Goal: Obtain resource: Download file/media

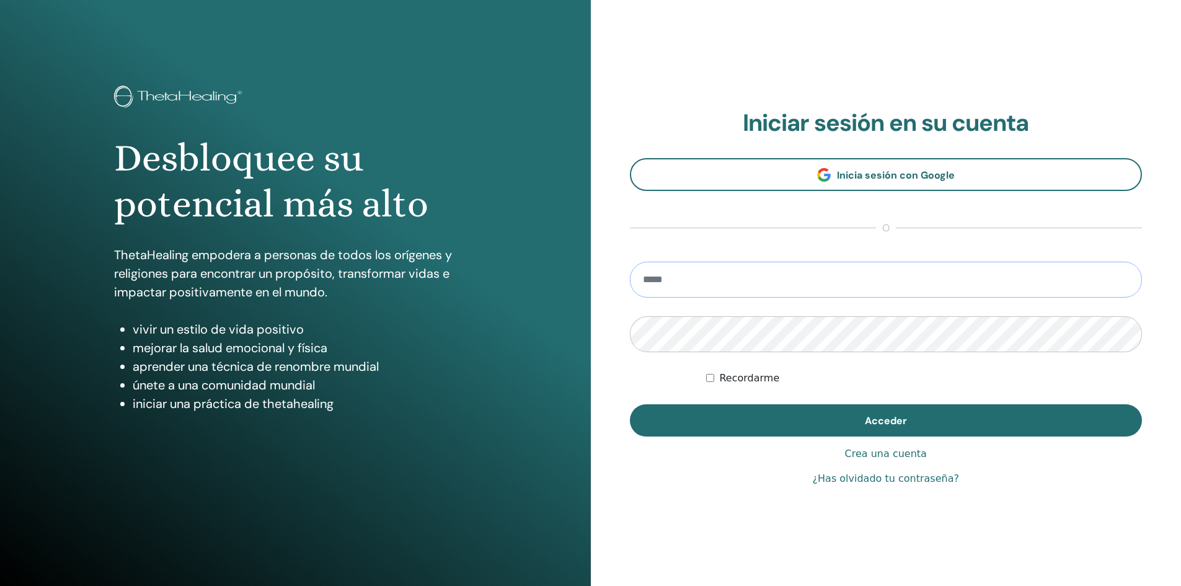
type input "**********"
click at [886, 417] on span "Acceder" at bounding box center [886, 420] width 42 height 13
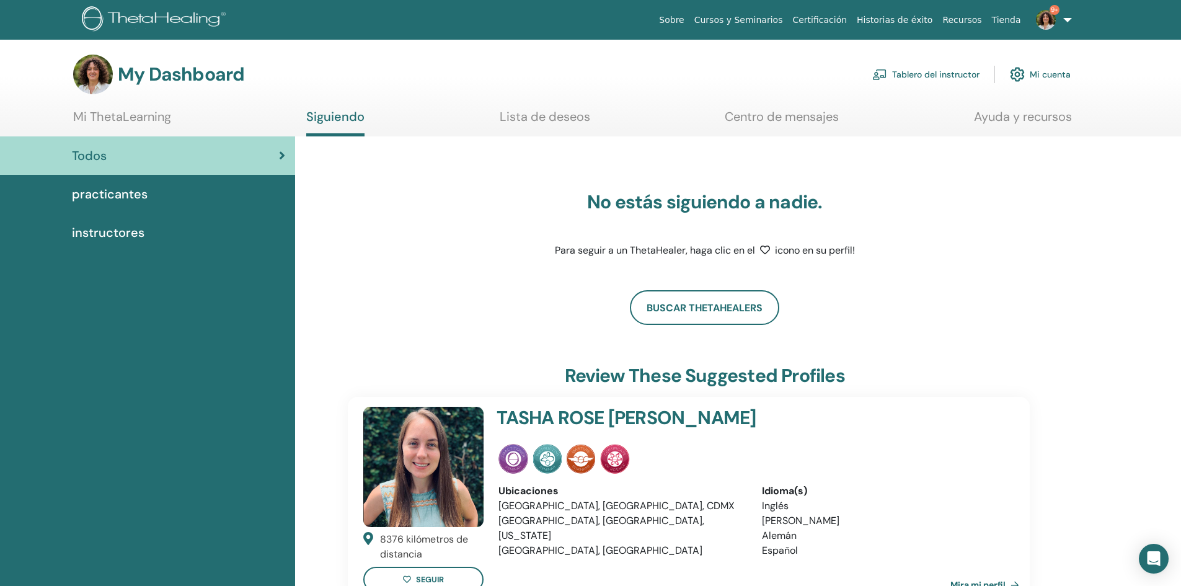
click at [101, 196] on span "practicantes" at bounding box center [110, 194] width 76 height 19
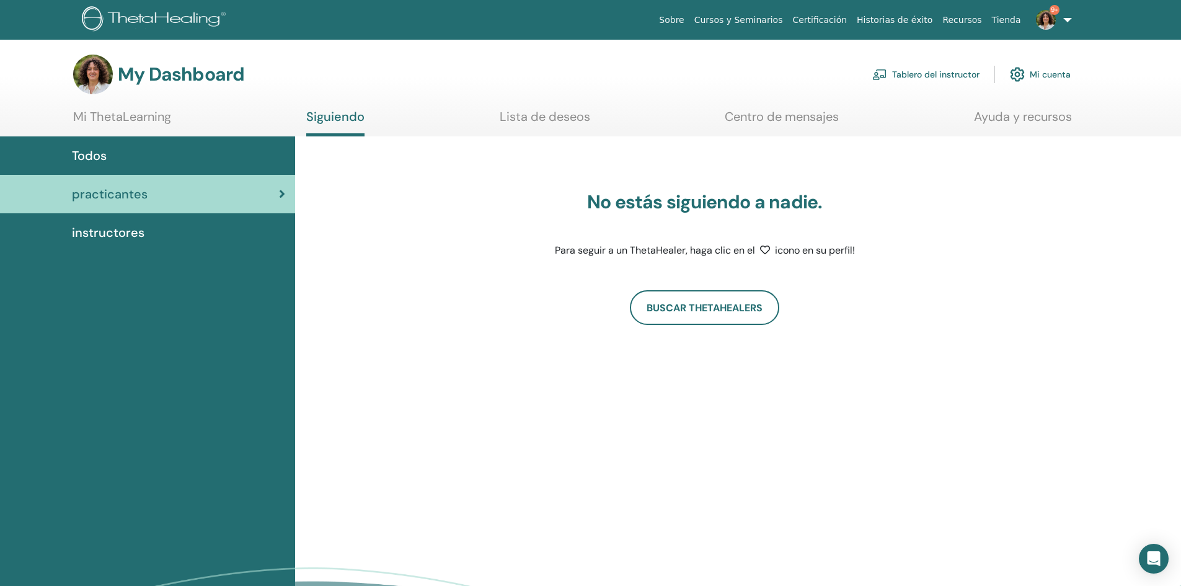
click at [90, 232] on span "instructores" at bounding box center [108, 232] width 73 height 19
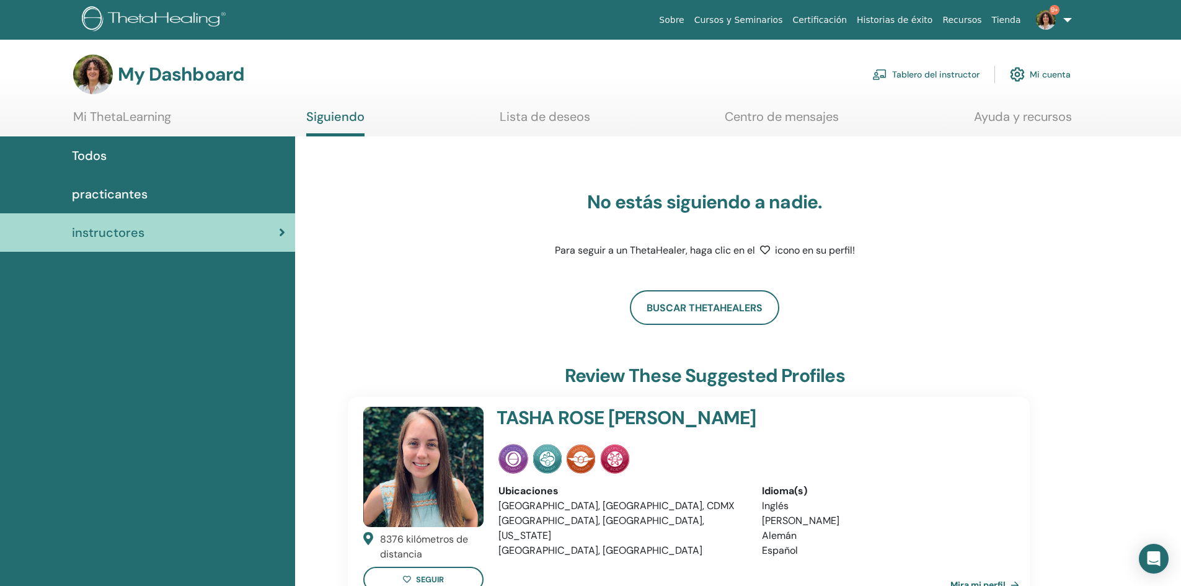
click at [537, 117] on link "Lista de deseos" at bounding box center [545, 121] width 90 height 24
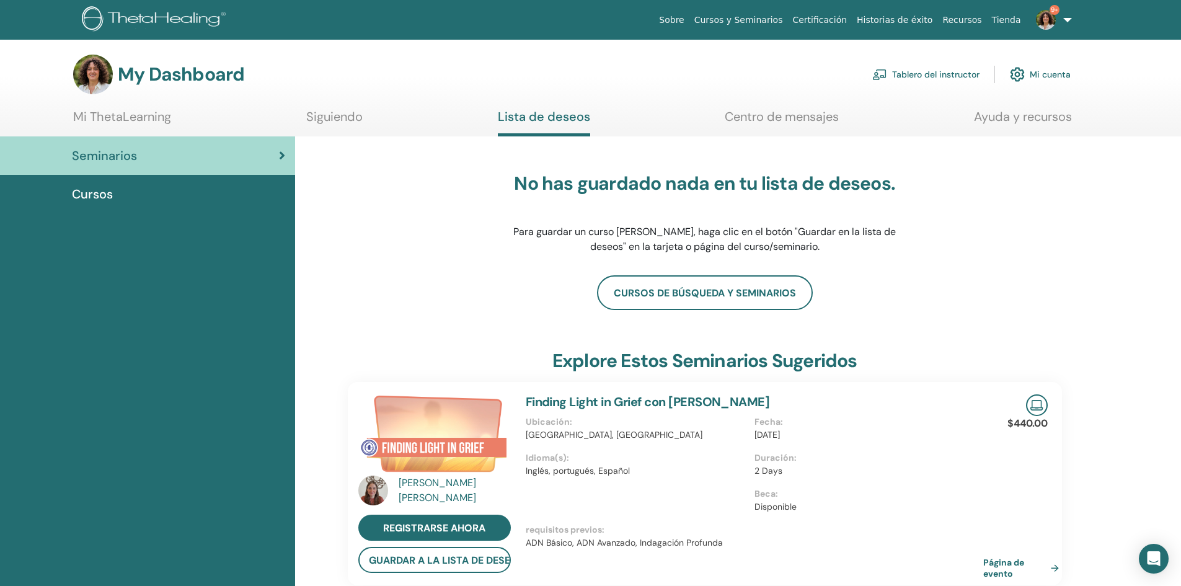
click at [799, 121] on link "Centro de mensajes" at bounding box center [782, 121] width 114 height 24
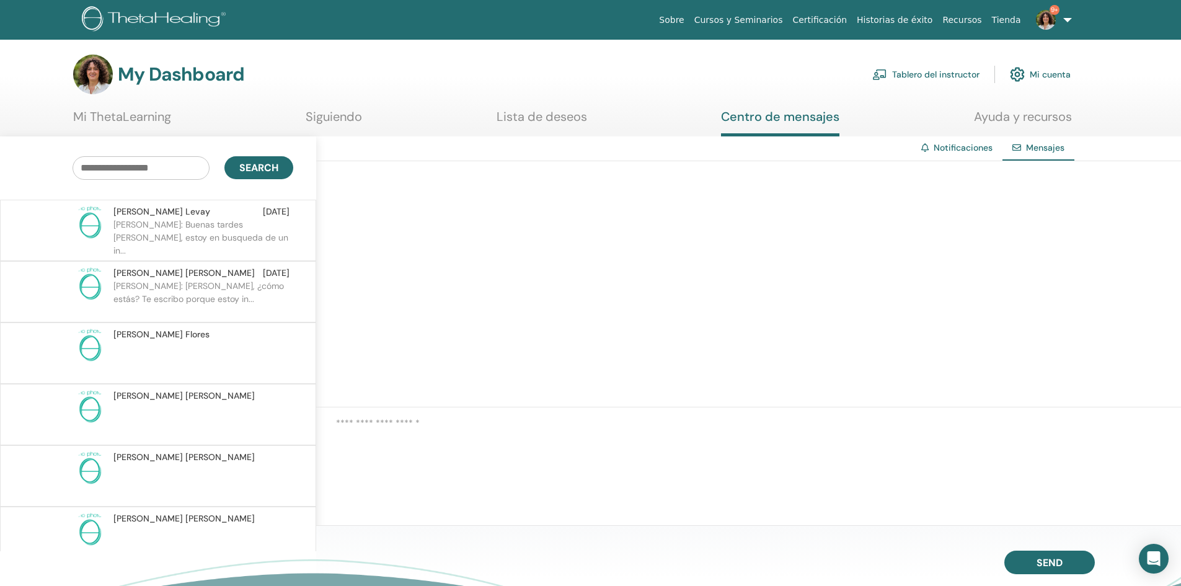
click at [193, 230] on p "Márta Helga: Buenas tardes Karla, estoy en busqueda de un in..." at bounding box center [203, 236] width 180 height 37
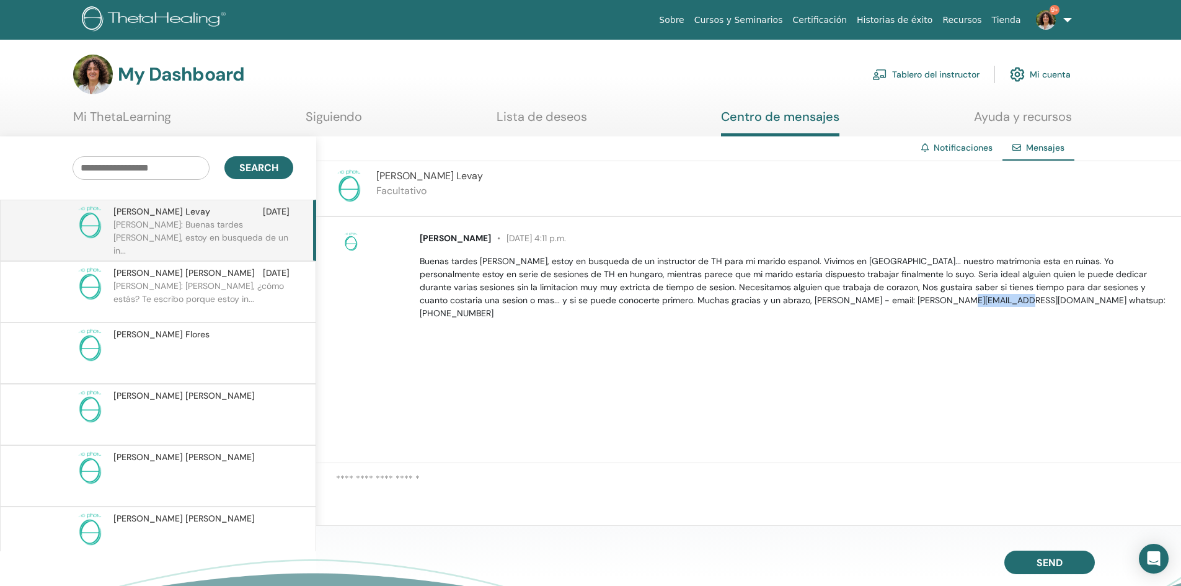
drag, startPoint x: 918, startPoint y: 301, endPoint x: 981, endPoint y: 297, distance: 63.3
click at [981, 297] on p "Buenas tardes Karla, estoy en busqueda de un instructor de TH para mi marido es…" at bounding box center [793, 287] width 747 height 65
copy p "529581001284"
click at [921, 75] on link "Tablero del instructor" at bounding box center [925, 74] width 107 height 27
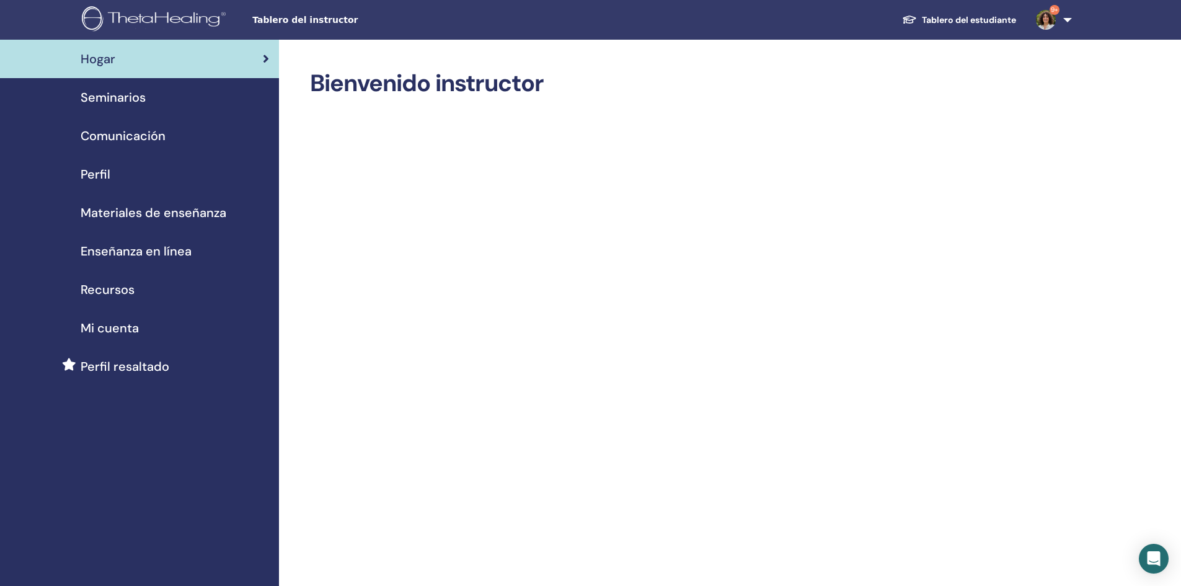
click at [140, 214] on span "Materiales de enseñanza" at bounding box center [154, 212] width 146 height 19
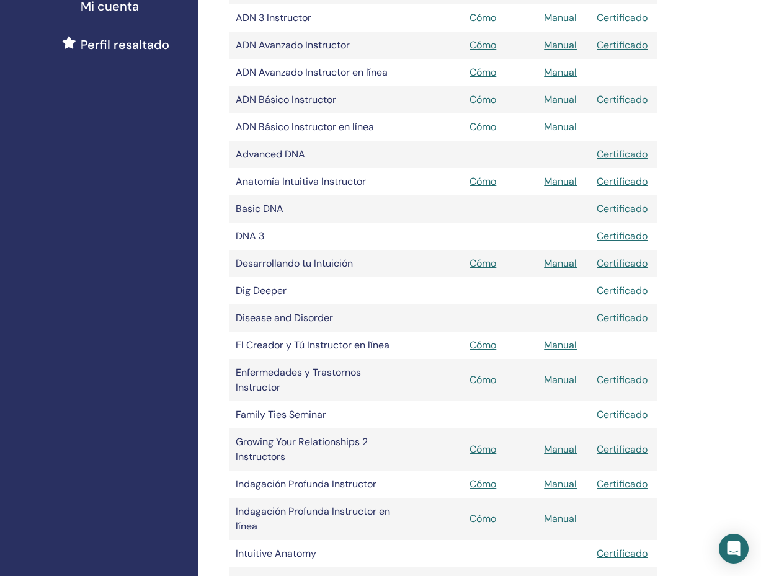
scroll to position [372, 0]
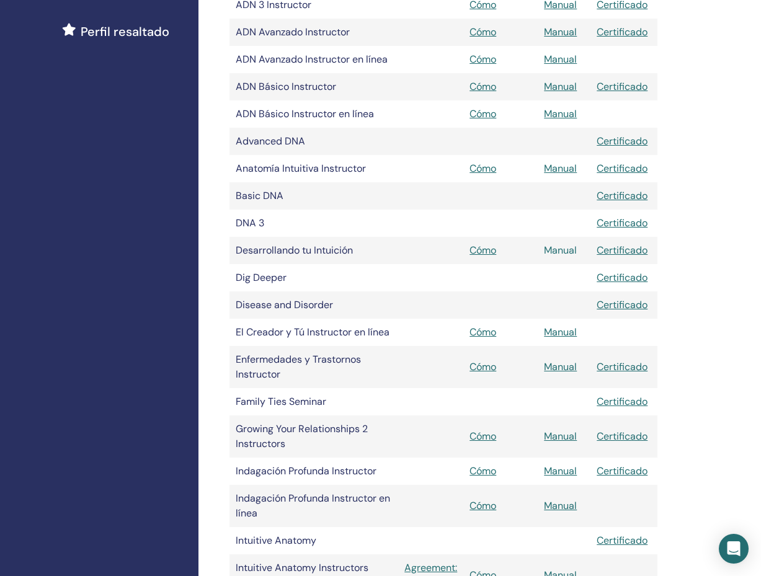
click at [562, 249] on link "Manual" at bounding box center [560, 250] width 33 height 13
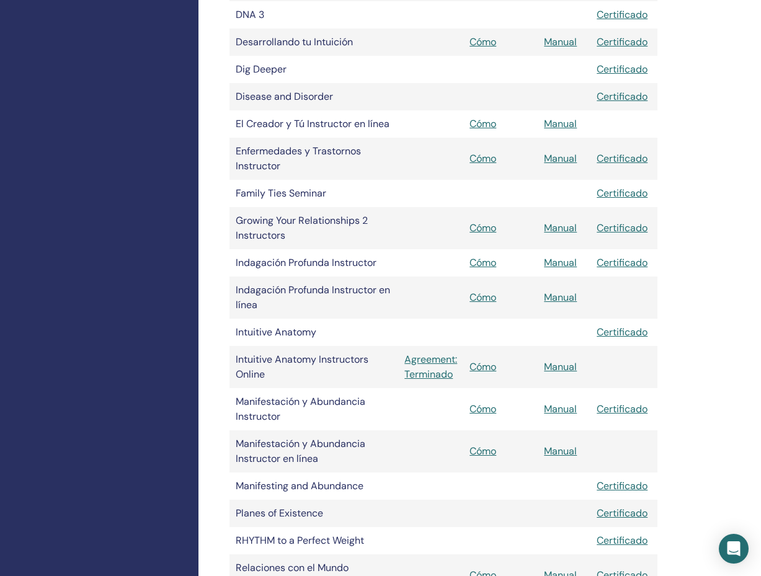
scroll to position [617, 0]
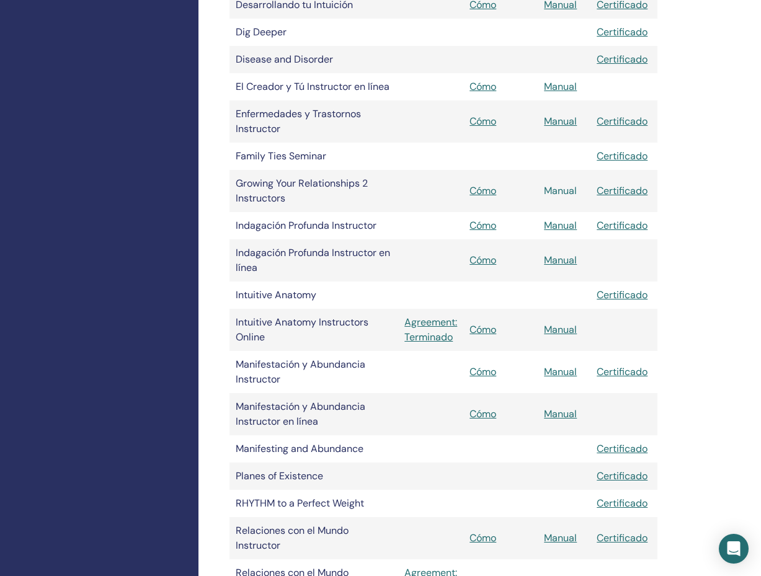
click at [563, 192] on link "Manual" at bounding box center [560, 190] width 33 height 13
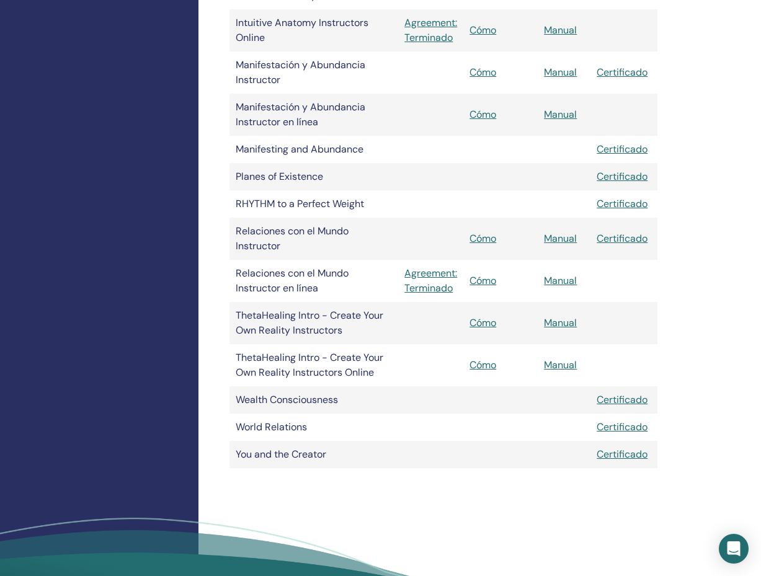
scroll to position [927, 0]
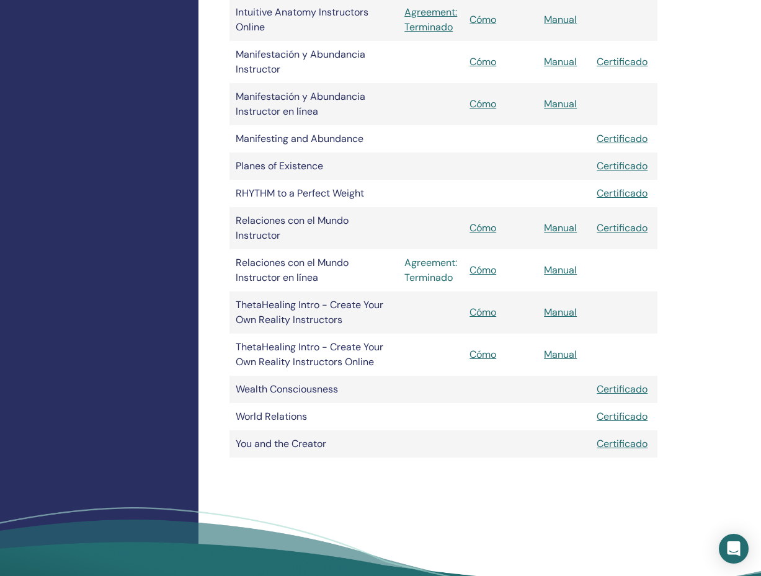
click at [427, 280] on link "Agreement: Terminado" at bounding box center [430, 270] width 53 height 30
